Goal: Task Accomplishment & Management: Use online tool/utility

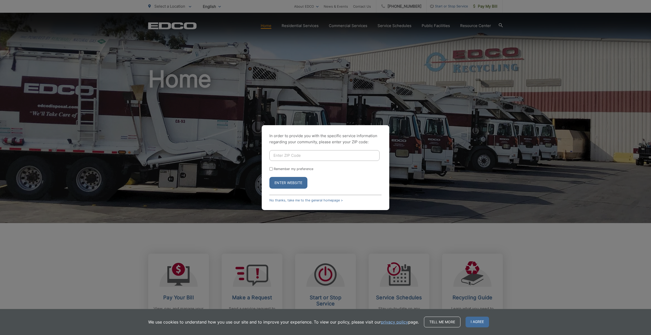
click at [302, 156] on input "Enter ZIP Code" at bounding box center [324, 155] width 110 height 11
type input "91935"
click at [292, 182] on button "Enter Website" at bounding box center [288, 183] width 38 height 12
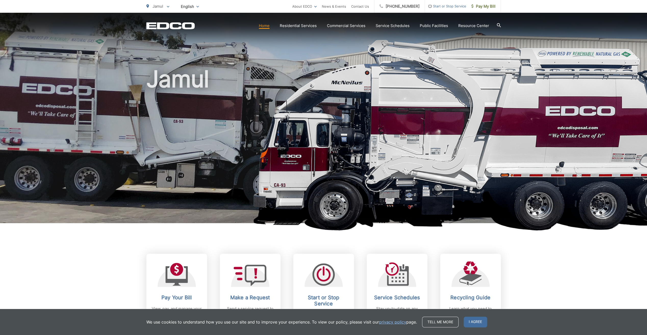
scroll to position [51, 0]
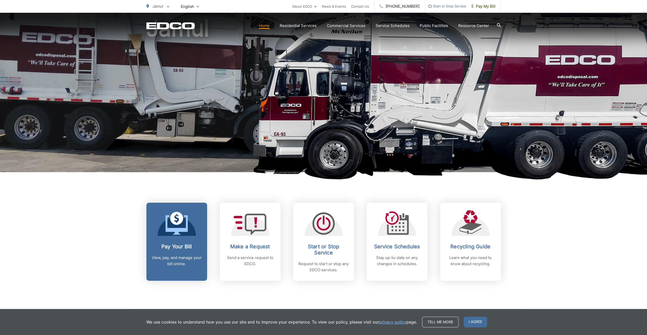
click at [177, 243] on link "Pay Your Bill View, pay, and manage your bill online." at bounding box center [176, 242] width 61 height 78
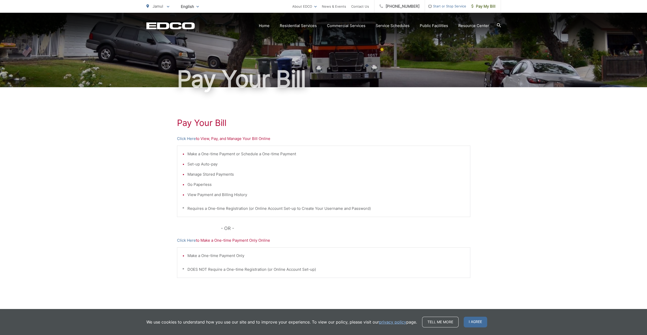
scroll to position [27, 0]
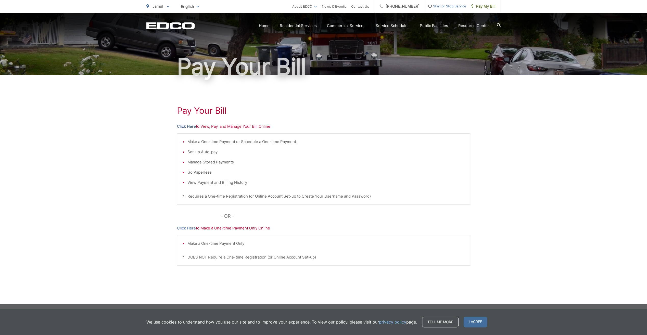
click at [188, 126] on link "Click Here" at bounding box center [186, 127] width 19 height 6
